Goal: Task Accomplishment & Management: Complete application form

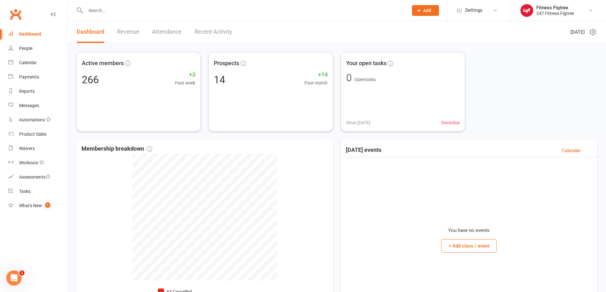
click at [430, 9] on span "Add" at bounding box center [427, 10] width 8 height 5
click at [410, 42] on link "Member" at bounding box center [418, 43] width 57 height 15
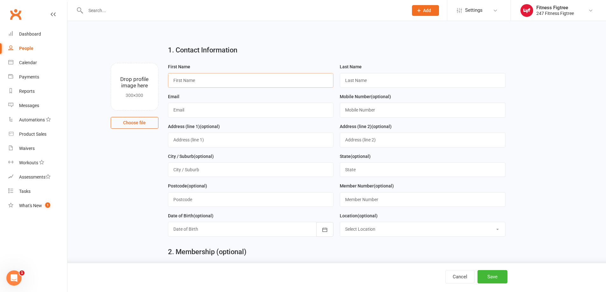
click at [213, 84] on input "text" at bounding box center [251, 80] width 166 height 15
paste input "[PERSON_NAME]"
type input "[PERSON_NAME]"
paste input "Martinoski"
click at [347, 81] on input "Martinoski" at bounding box center [423, 80] width 166 height 15
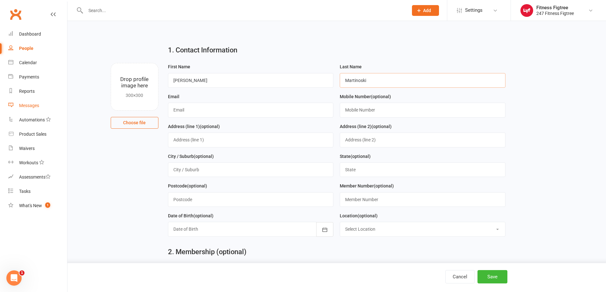
type input "Martinoski"
drag, startPoint x: 167, startPoint y: 112, endPoint x: 187, endPoint y: 106, distance: 20.3
click at [187, 106] on input "text" at bounding box center [251, 110] width 166 height 15
paste input "anthonymartinoski@gmail.com"
type input "anthonymartinoski@gmail.com"
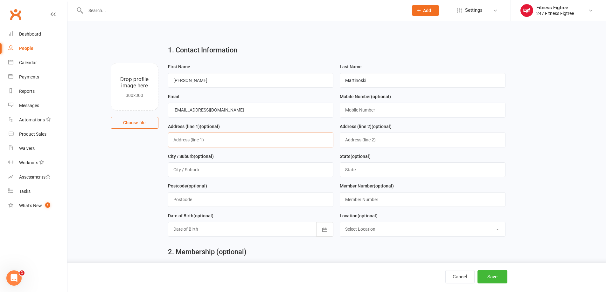
paste input "6 Rowan Place, FIGTREE"
type input "6 Rowan Place, FIGTREE"
click at [188, 168] on input "text" at bounding box center [251, 169] width 166 height 15
type input "Figtree"
click at [384, 173] on input "text" at bounding box center [423, 169] width 166 height 15
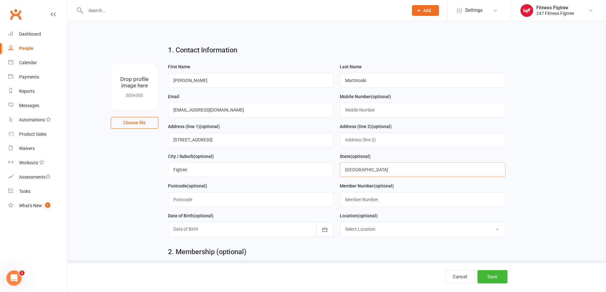
type input "NSW"
click at [228, 203] on input "text" at bounding box center [251, 199] width 166 height 15
type input "2526"
paste input "0403161181"
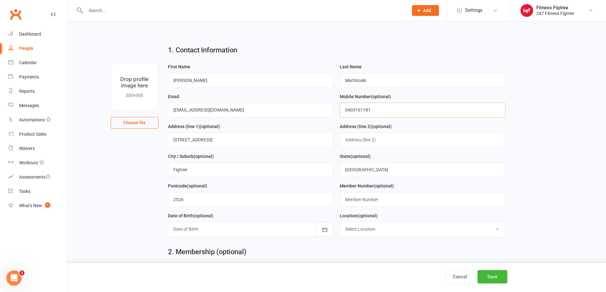
type input "0403161181"
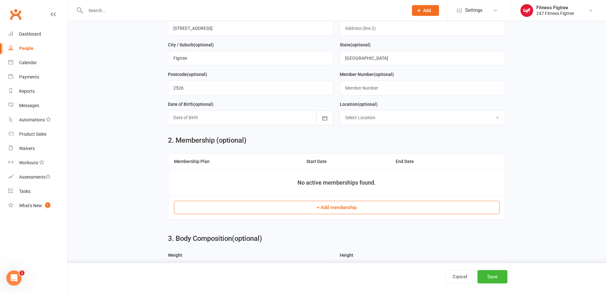
scroll to position [127, 0]
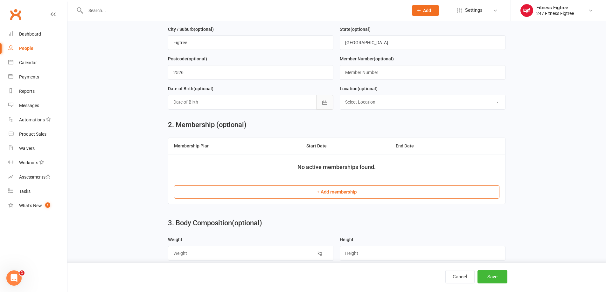
click at [326, 106] on icon "button" at bounding box center [324, 103] width 6 height 6
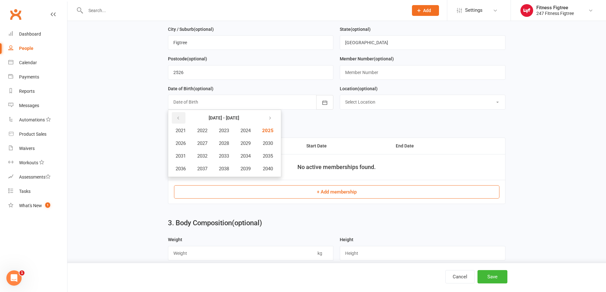
click at [181, 120] on button "button" at bounding box center [179, 117] width 14 height 11
click at [245, 172] on span "1999" at bounding box center [245, 169] width 10 height 6
click at [251, 143] on span "June" at bounding box center [249, 144] width 10 height 6
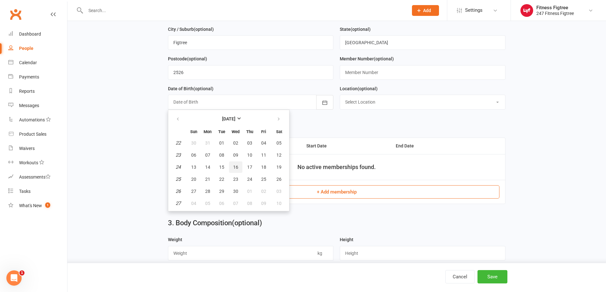
click at [233, 169] on span "16" at bounding box center [235, 167] width 5 height 5
type input "16 Jun 1999"
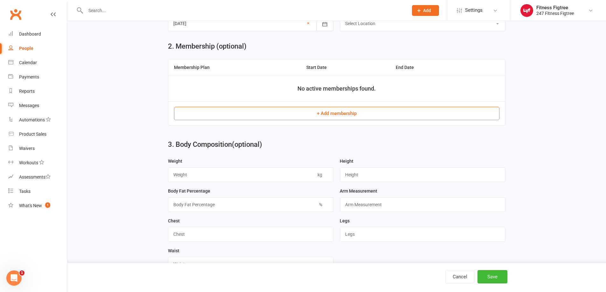
scroll to position [223, 0]
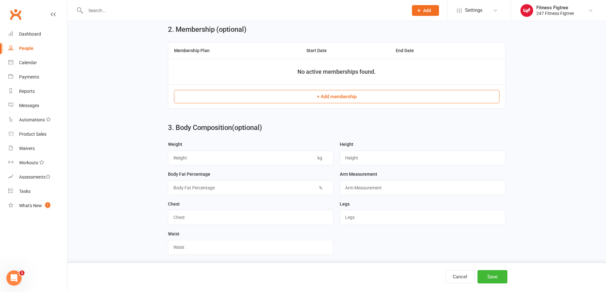
click at [323, 100] on button "+ Add membership" at bounding box center [336, 96] width 325 height 13
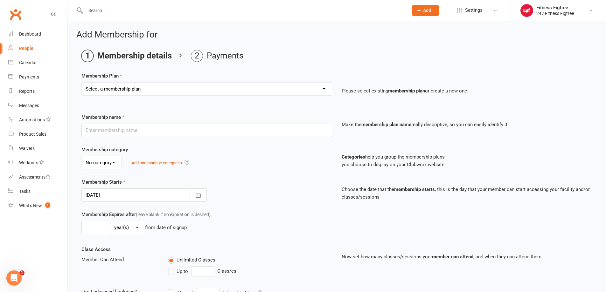
click at [173, 93] on select "Select a membership plan Create new Membership Plan Youth $33.90 Youth $29.90 F…" at bounding box center [207, 89] width 250 height 13
select select "12"
click at [82, 83] on select "Select a membership plan Create new Membership Plan Youth $33.90 Youth $29.90 F…" at bounding box center [207, 89] width 250 height 13
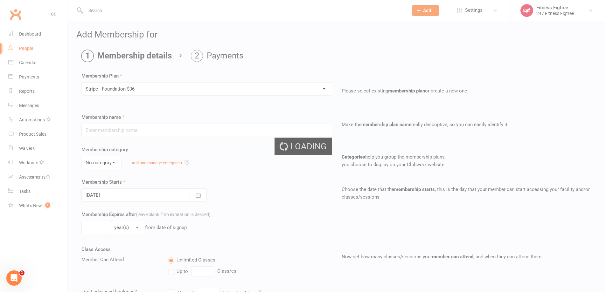
type input "Stripe - Foundation $36"
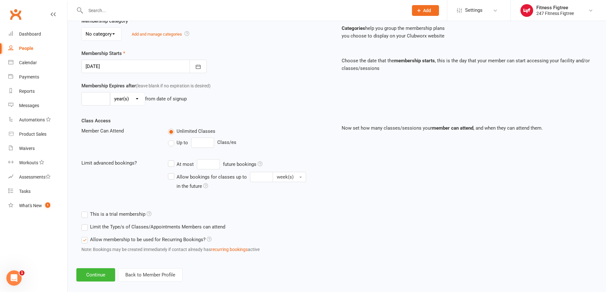
scroll to position [137, 0]
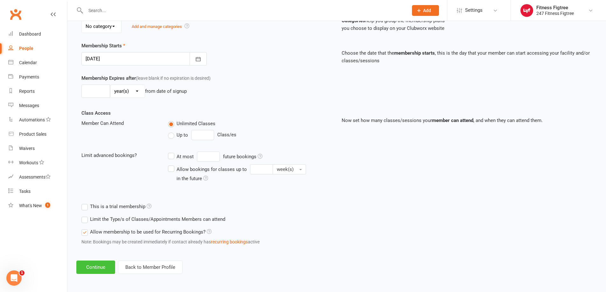
click at [95, 268] on button "Continue" at bounding box center [95, 267] width 39 height 13
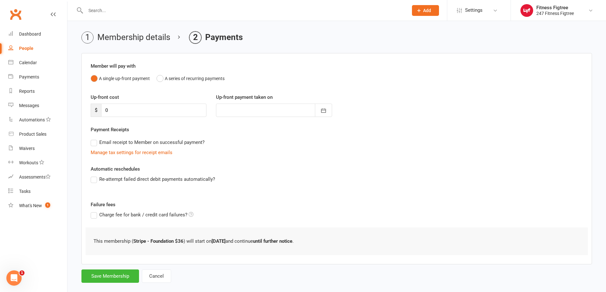
scroll to position [29, 0]
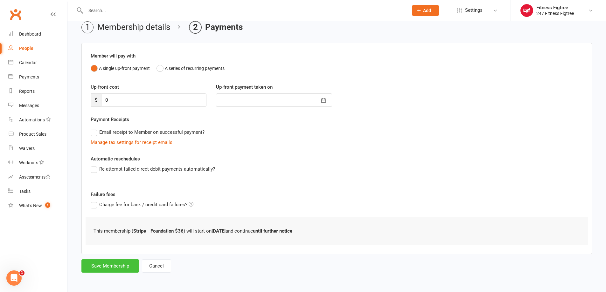
click at [110, 267] on button "Save Membership" at bounding box center [110, 265] width 58 height 13
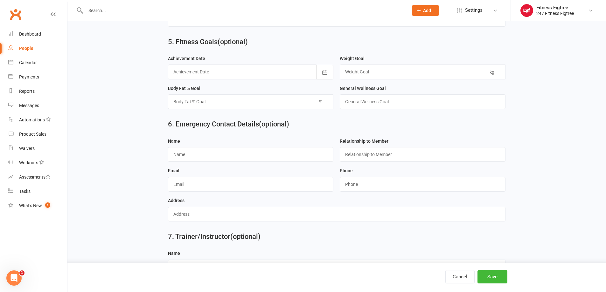
scroll to position [528, 0]
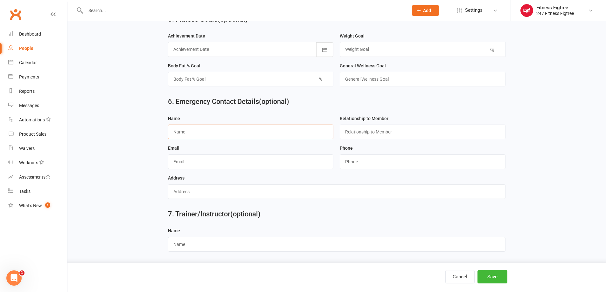
click at [201, 134] on input "text" at bounding box center [251, 132] width 166 height 15
paste input "Renae"
paste input "Watchirs"
click at [187, 130] on input "RenaeWatchirs" at bounding box center [251, 132] width 166 height 15
type input "Renae Watchirs"
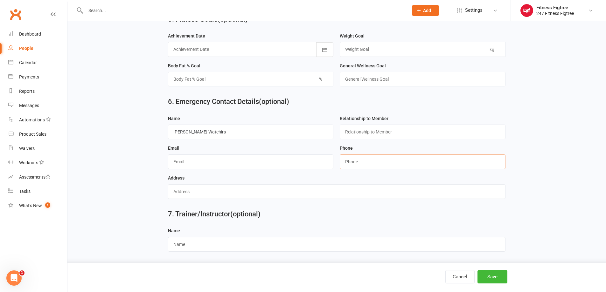
paste input "0499457038"
type input "0499457038"
click at [498, 280] on button "Save" at bounding box center [492, 276] width 30 height 13
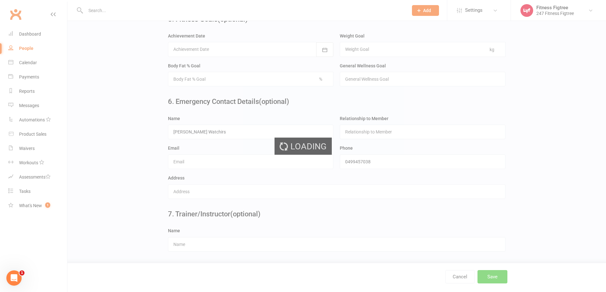
scroll to position [0, 0]
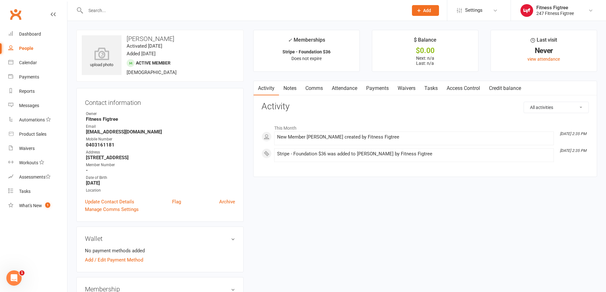
click at [392, 88] on link "Payments" at bounding box center [376, 88] width 31 height 15
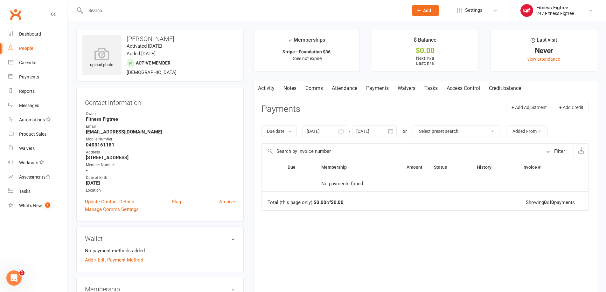
click at [267, 91] on link "Activity" at bounding box center [265, 88] width 25 height 15
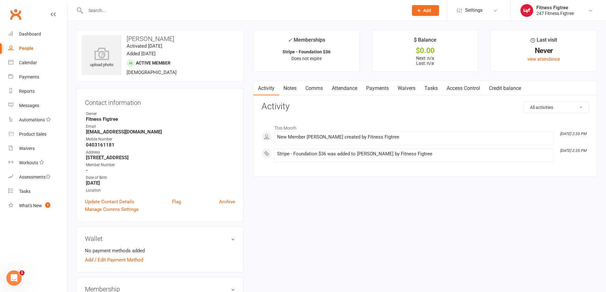
click at [320, 88] on link "Comms" at bounding box center [314, 88] width 26 height 15
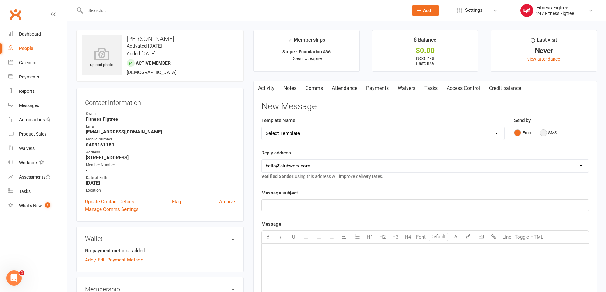
click at [543, 134] on button "SMS" at bounding box center [548, 133] width 17 height 12
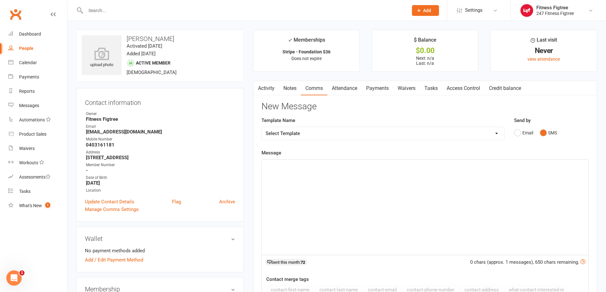
click at [290, 87] on link "Notes" at bounding box center [290, 88] width 22 height 15
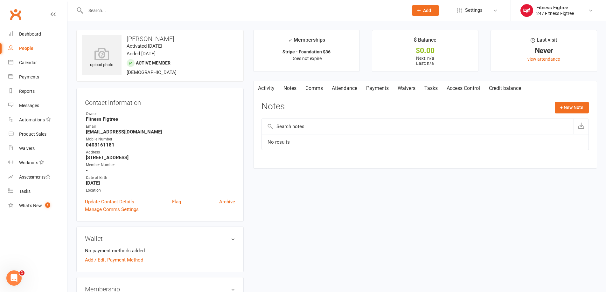
click at [431, 10] on button "Add" at bounding box center [425, 10] width 27 height 11
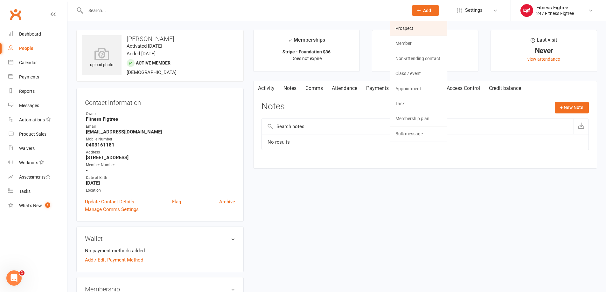
click at [414, 30] on link "Prospect" at bounding box center [418, 28] width 57 height 15
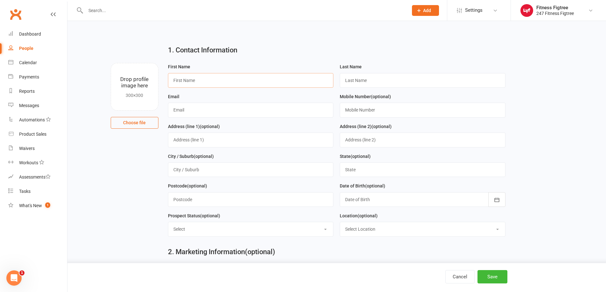
click at [188, 81] on input "text" at bounding box center [251, 80] width 166 height 15
click at [264, 58] on div "1. Contact Information" at bounding box center [336, 51] width 347 height 23
click at [114, 10] on input "text" at bounding box center [244, 10] width 320 height 9
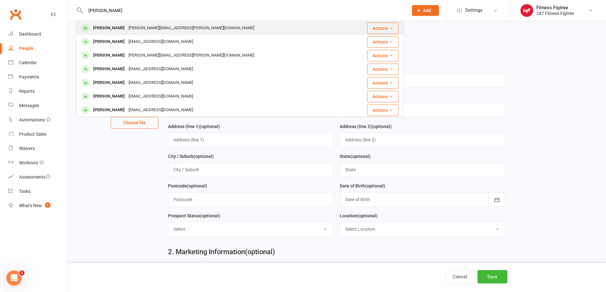
type input "danny"
click at [163, 24] on div "danny.nikolovski@live.com.au" at bounding box center [191, 28] width 129 height 9
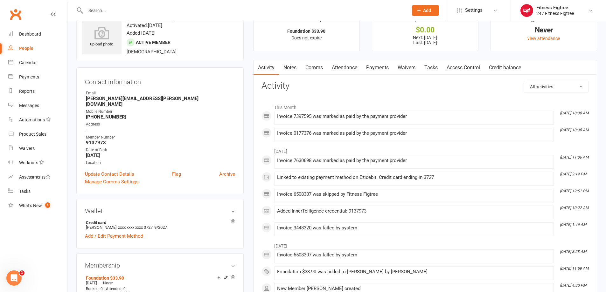
scroll to position [32, 0]
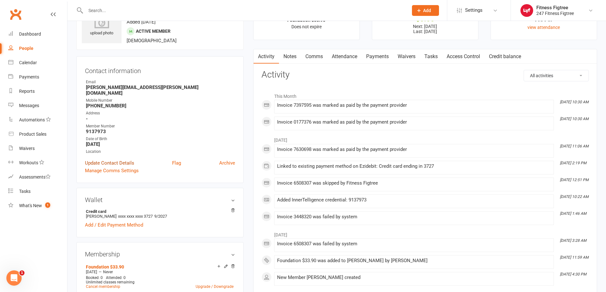
click at [111, 159] on link "Update Contact Details" at bounding box center [109, 163] width 49 height 8
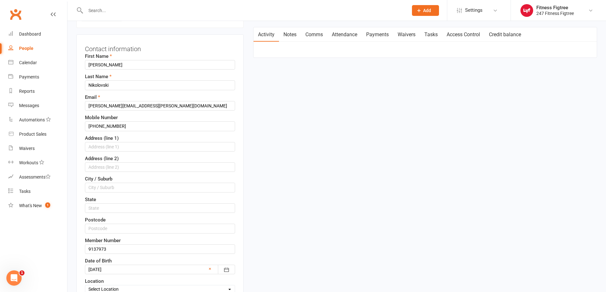
scroll to position [95, 0]
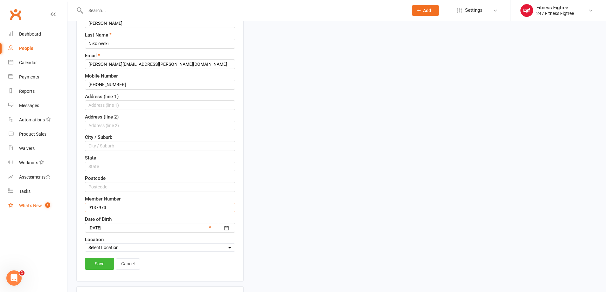
drag, startPoint x: 161, startPoint y: 207, endPoint x: 36, endPoint y: 208, distance: 125.3
type input "9152481"
click at [105, 265] on link "Save" at bounding box center [99, 263] width 29 height 11
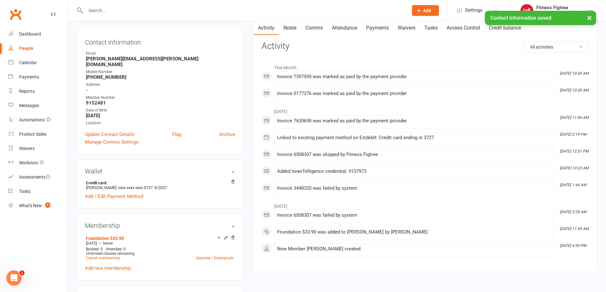
scroll to position [0, 0]
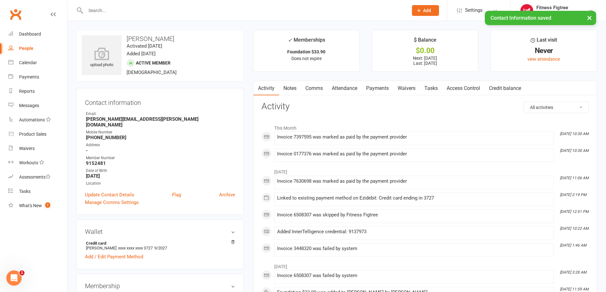
click at [462, 86] on link "Access Control" at bounding box center [463, 88] width 42 height 15
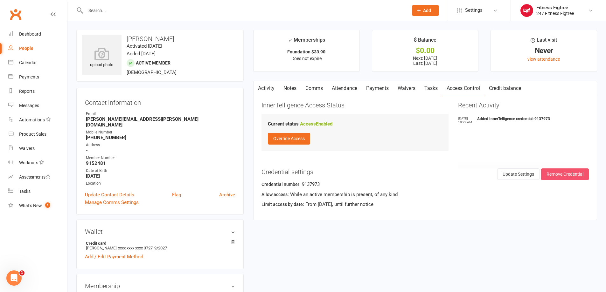
click at [574, 175] on button "Remove Credential" at bounding box center [565, 173] width 48 height 11
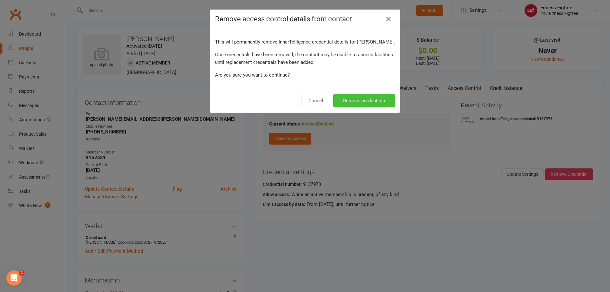
click at [368, 105] on button "Remove credentials" at bounding box center [364, 100] width 62 height 13
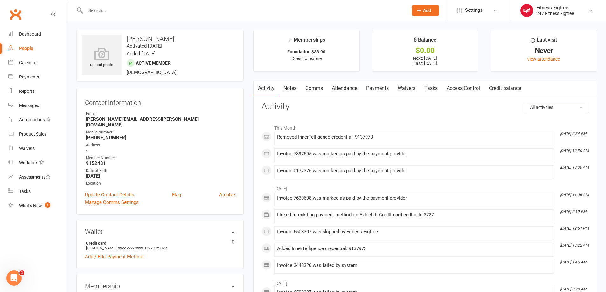
click at [462, 88] on link "Access Control" at bounding box center [463, 88] width 42 height 15
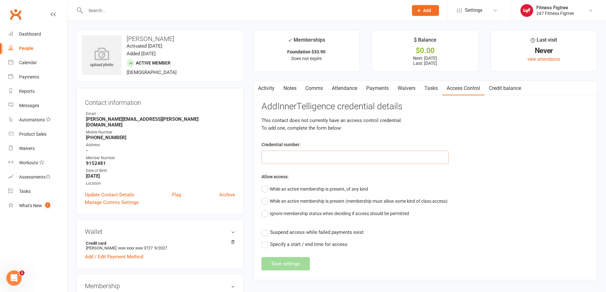
click at [323, 151] on input "text" at bounding box center [354, 157] width 187 height 13
type input "9152481"
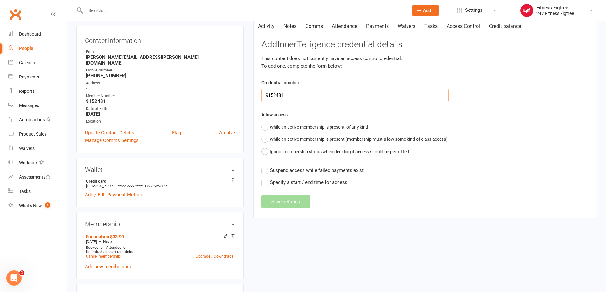
scroll to position [64, 0]
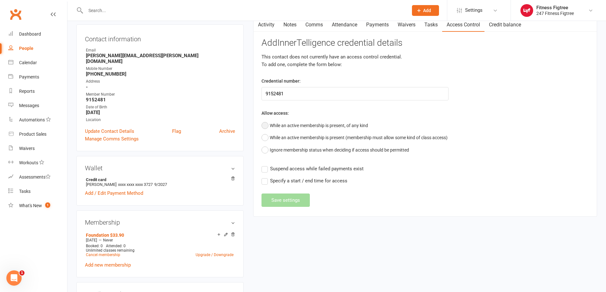
click at [268, 124] on button "While an active membership is present, of any kind" at bounding box center [314, 126] width 107 height 12
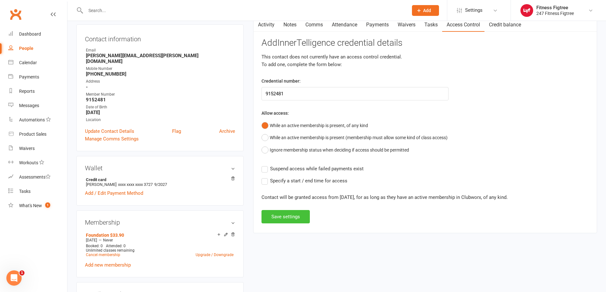
click at [289, 220] on button "Save settings" at bounding box center [285, 216] width 48 height 13
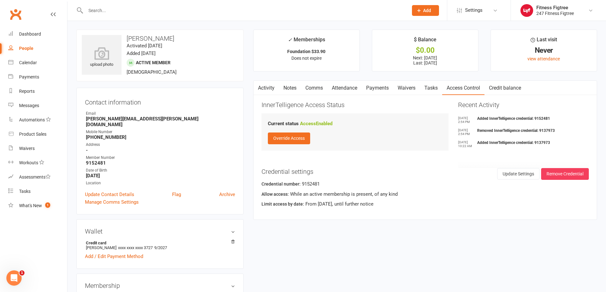
scroll to position [0, 0]
click at [56, 16] on div "Clubworx" at bounding box center [33, 18] width 67 height 24
click at [54, 16] on icon at bounding box center [53, 14] width 5 height 5
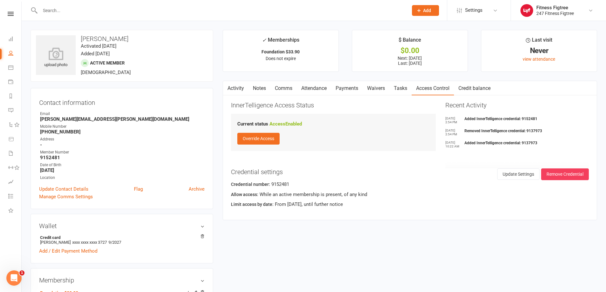
click at [419, 13] on icon at bounding box center [419, 11] width 6 height 6
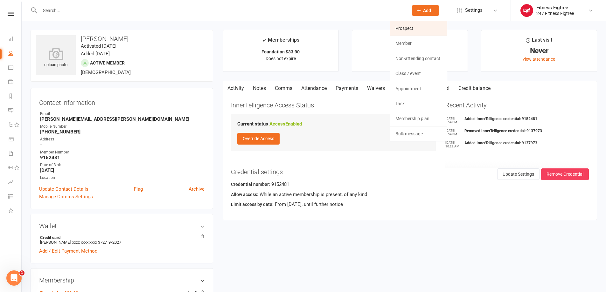
click at [417, 28] on link "Prospect" at bounding box center [418, 28] width 57 height 15
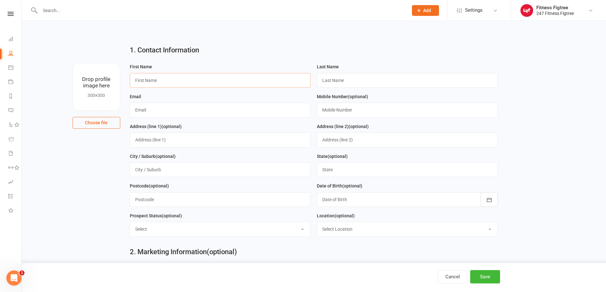
click at [209, 84] on input "text" at bounding box center [220, 80] width 181 height 15
click at [164, 77] on input "text" at bounding box center [220, 80] width 181 height 15
drag, startPoint x: 267, startPoint y: 49, endPoint x: 251, endPoint y: 63, distance: 21.8
click at [267, 48] on h2 "1. Contact Information" at bounding box center [314, 50] width 368 height 8
click at [179, 80] on input "text" at bounding box center [220, 80] width 181 height 15
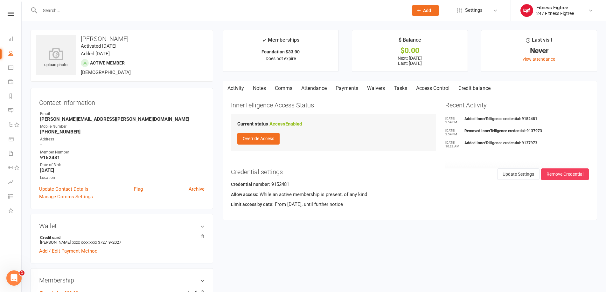
click at [62, 11] on input "text" at bounding box center [221, 10] width 366 height 9
click at [9, 58] on link "People" at bounding box center [14, 54] width 13 height 14
select select "100"
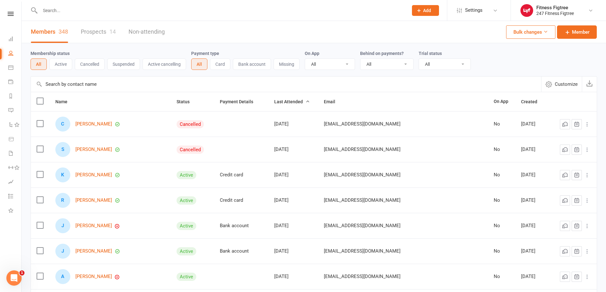
click at [103, 27] on link "Prospects 14" at bounding box center [98, 32] width 35 height 22
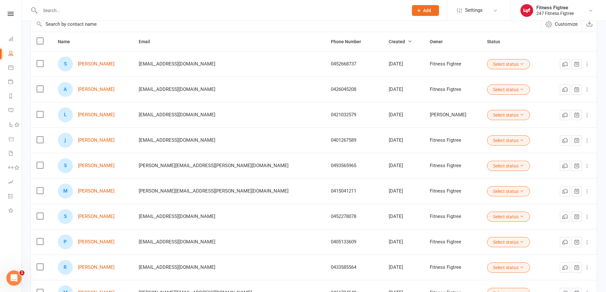
scroll to position [64, 0]
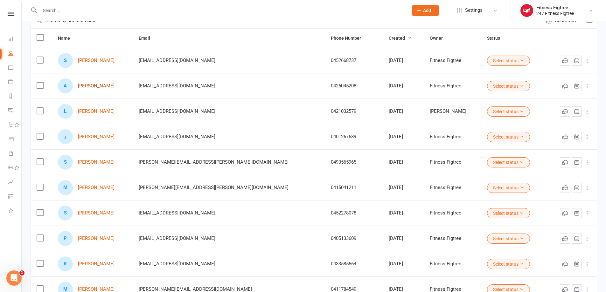
click at [93, 85] on link "[PERSON_NAME]" at bounding box center [96, 85] width 37 height 5
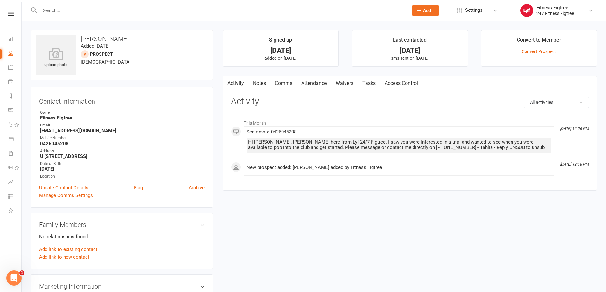
click at [544, 41] on div "Convert to Member" at bounding box center [539, 41] width 44 height 11
click at [540, 51] on link "Convert Prospect" at bounding box center [538, 51] width 34 height 5
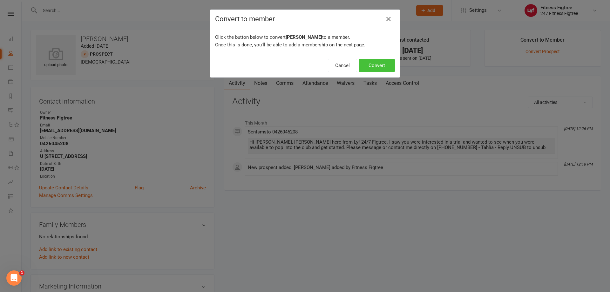
click at [385, 65] on button "Convert" at bounding box center [377, 65] width 36 height 13
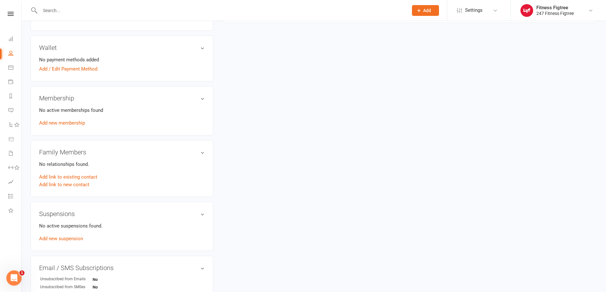
scroll to position [223, 0]
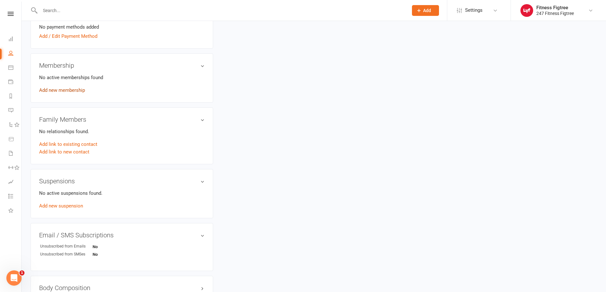
click at [73, 93] on link "Add new membership" at bounding box center [62, 90] width 46 height 6
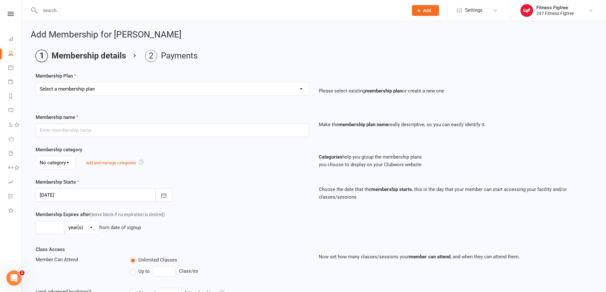
click at [98, 91] on select "Select a membership plan Create new Membership Plan Youth $33.90 Youth $29.90 F…" at bounding box center [172, 89] width 273 height 13
select select "0"
click at [36, 83] on select "Select a membership plan Create new Membership Plan Youth $33.90 Youth $29.90 F…" at bounding box center [172, 89] width 273 height 13
click at [94, 128] on input "text" at bounding box center [172, 130] width 273 height 13
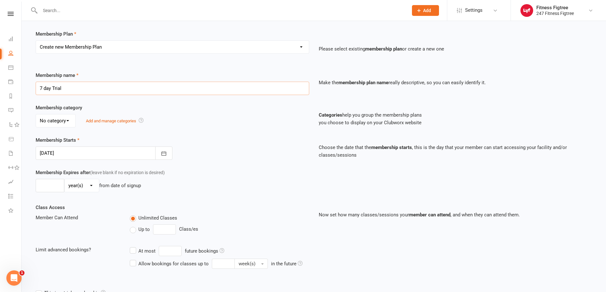
scroll to position [95, 0]
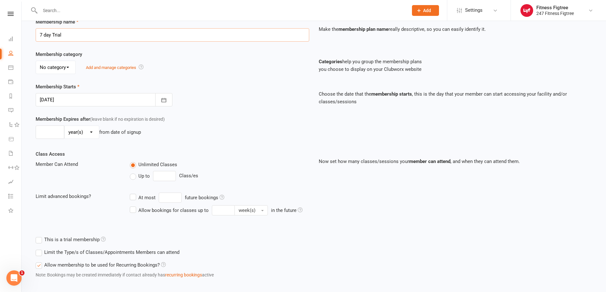
type input "7 day Trial"
click at [52, 132] on input "number" at bounding box center [50, 132] width 29 height 13
type input "7"
click at [69, 130] on select "day(s) week(s) month(s) year(s)" at bounding box center [82, 132] width 34 height 13
select select "0"
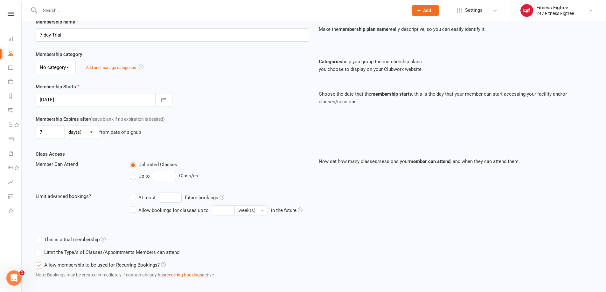
click at [65, 126] on select "day(s) week(s) month(s) year(s)" at bounding box center [82, 132] width 34 height 13
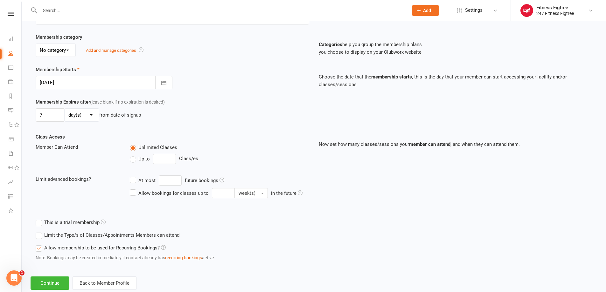
scroll to position [129, 0]
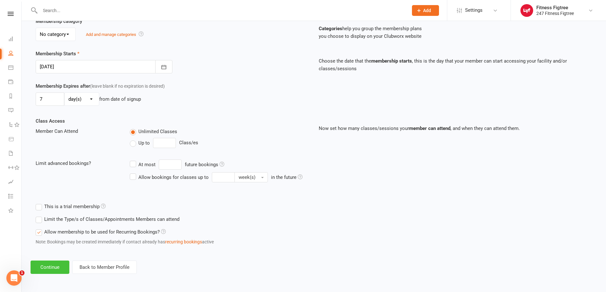
click at [58, 271] on button "Continue" at bounding box center [50, 267] width 39 height 13
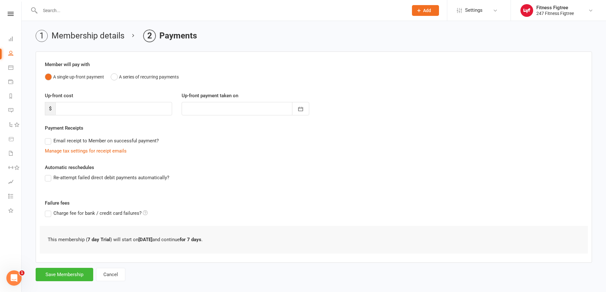
scroll to position [29, 0]
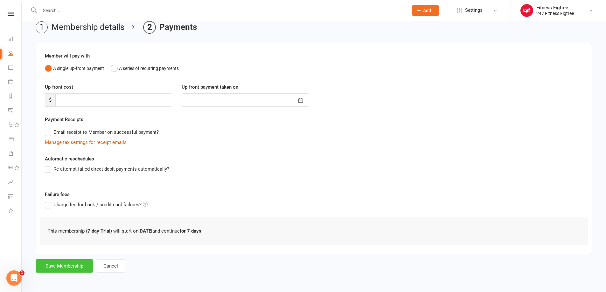
click at [74, 265] on button "Save Membership" at bounding box center [65, 265] width 58 height 13
type input "0"
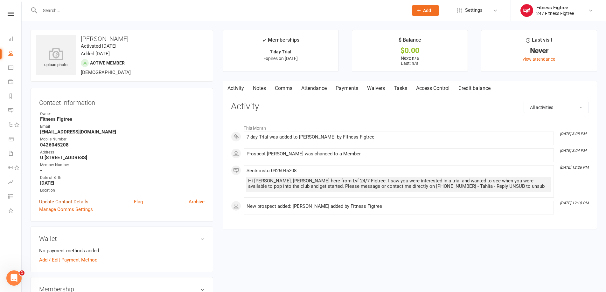
click at [67, 201] on link "Update Contact Details" at bounding box center [63, 202] width 49 height 8
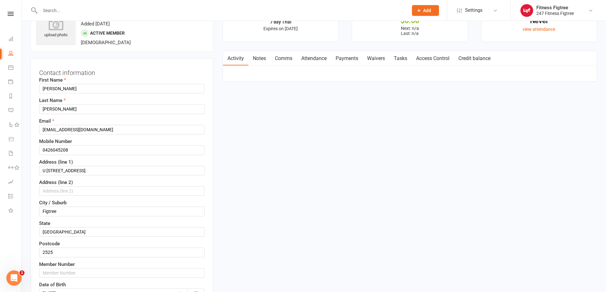
scroll to position [62, 0]
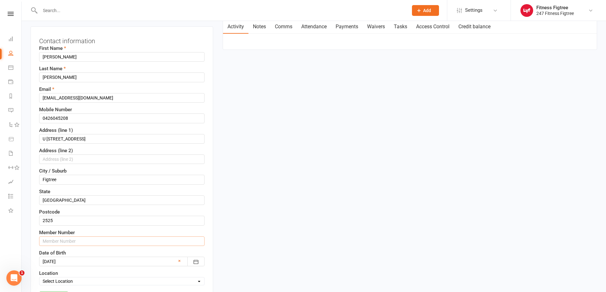
click at [75, 242] on input "text" at bounding box center [121, 242] width 165 height 10
drag, startPoint x: 68, startPoint y: 240, endPoint x: 42, endPoint y: 243, distance: 26.6
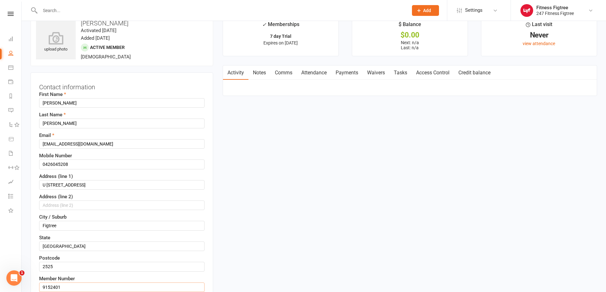
scroll to position [0, 0]
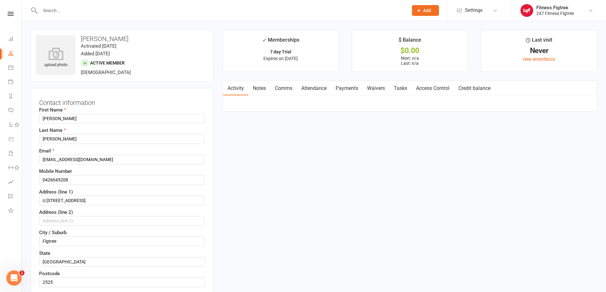
type input "9152401"
click at [313, 87] on link "Attendance" at bounding box center [314, 88] width 34 height 15
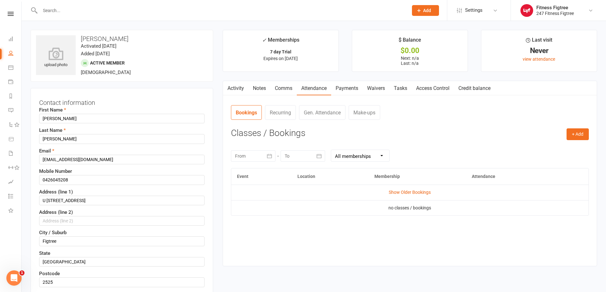
click at [444, 90] on link "Access Control" at bounding box center [432, 88] width 42 height 15
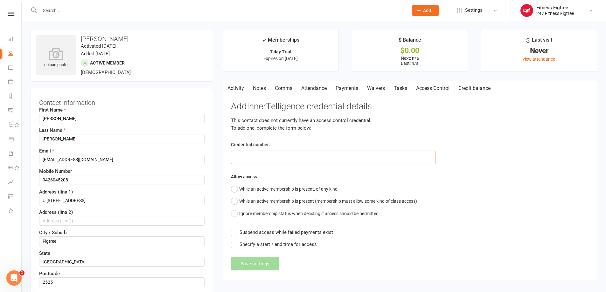
paste input "9152401"
type input "9152401"
click at [289, 188] on button "While an active membership is present, of any kind" at bounding box center [284, 189] width 107 height 12
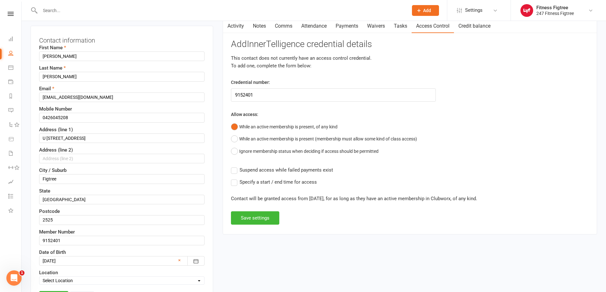
scroll to position [64, 0]
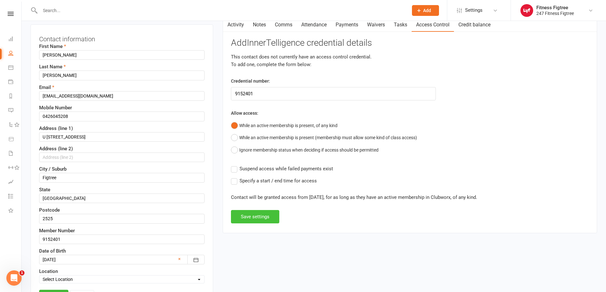
click at [257, 219] on button "Save settings" at bounding box center [255, 216] width 48 height 13
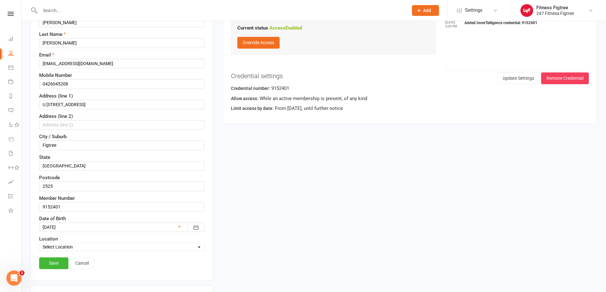
scroll to position [159, 0]
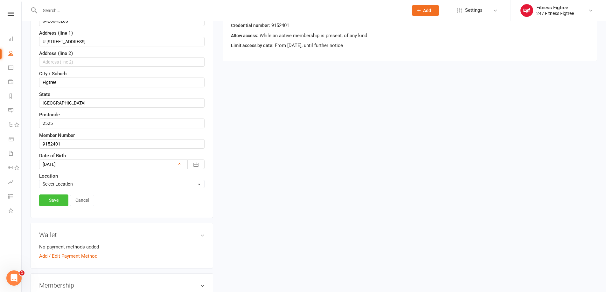
click at [48, 200] on link "Save" at bounding box center [53, 200] width 29 height 11
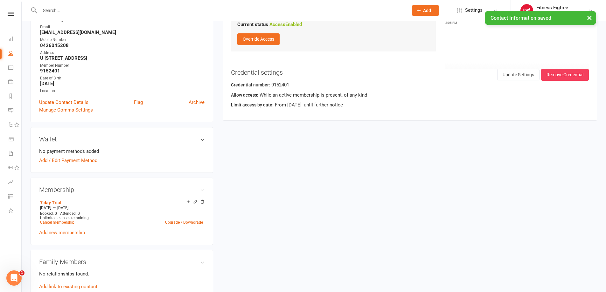
scroll to position [0, 0]
